Goal: Check status: Check status

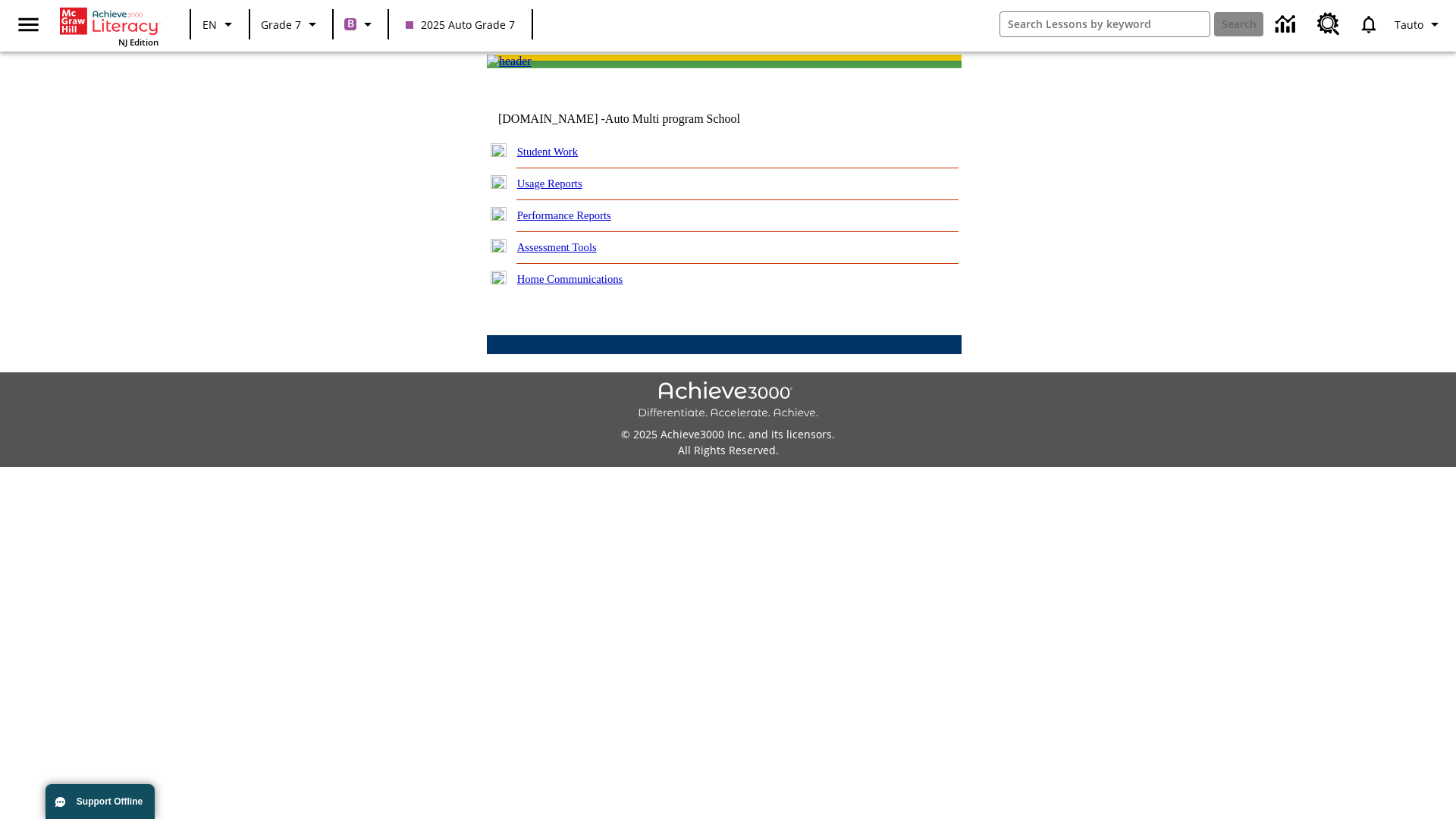
click at [558, 158] on link "Student Work" at bounding box center [547, 152] width 61 height 12
select select "/options/reports/?report_id=24&atype=1&section=2"
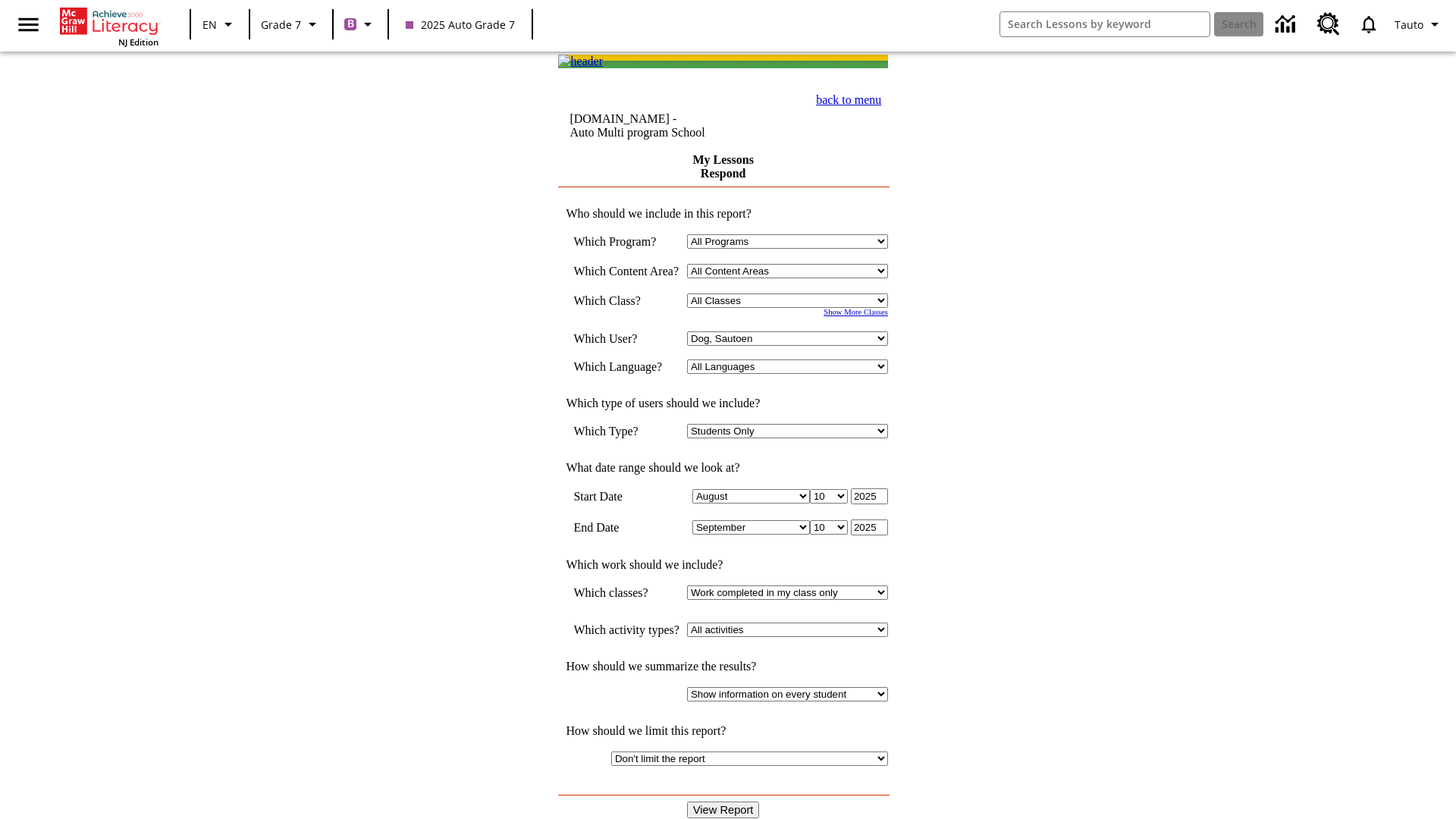
select select "21437138"
select select "4"
type input "2024"
click at [725, 802] on input "View Report" at bounding box center [723, 810] width 73 height 17
